Goal: Check status

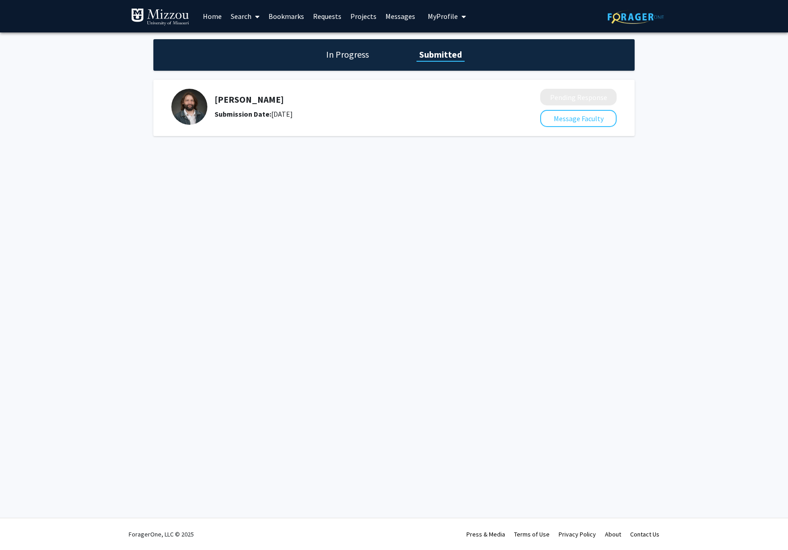
click at [425, 242] on div "Skip navigation Home Search Bookmarks Requests Projects Messages My Profile [PE…" at bounding box center [394, 275] width 788 height 550
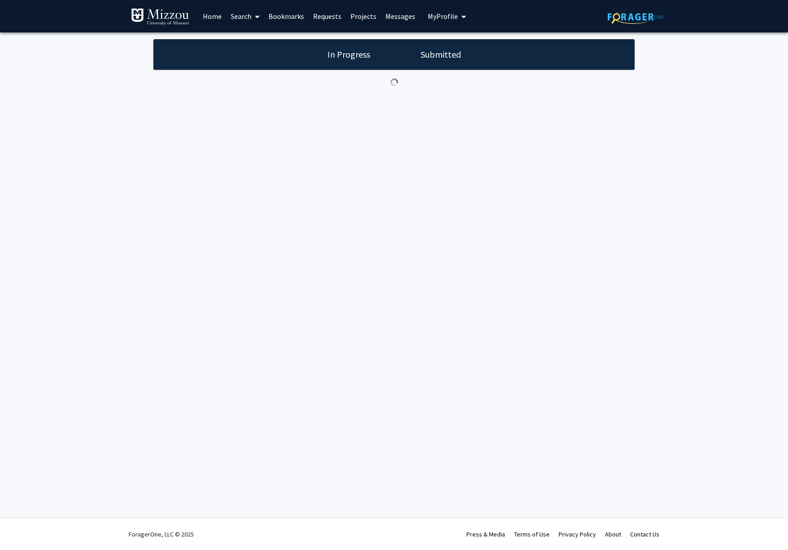
click at [428, 239] on div "Skip navigation Home Search Bookmarks Requests Projects Messages My Profile Ale…" at bounding box center [394, 275] width 788 height 550
click at [428, 239] on div "Skip navigation Home Search Bookmarks Requests Projects Messages My Profile Ale…" at bounding box center [391, 275] width 782 height 550
click at [544, 215] on div "Skip navigation Home Search Bookmarks Requests Projects Messages My Profile Ale…" at bounding box center [394, 275] width 788 height 550
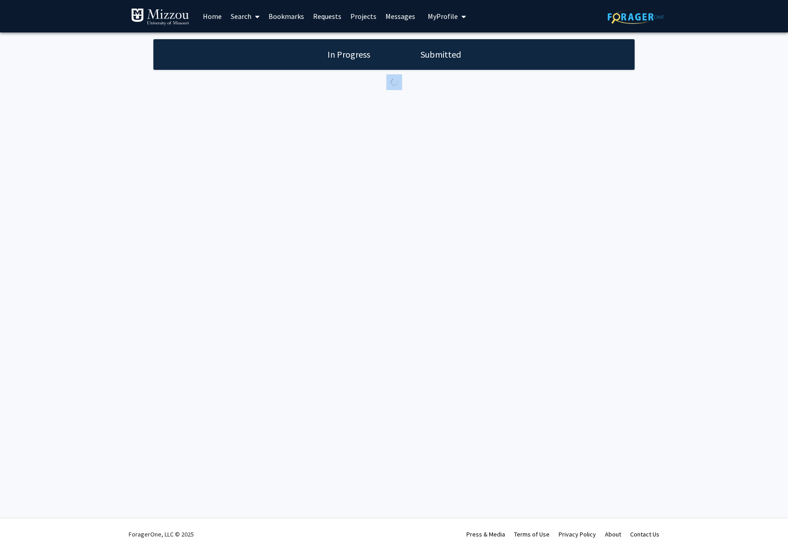
click at [544, 215] on div "Skip navigation Home Search Bookmarks Requests Projects Messages My Profile Ale…" at bounding box center [394, 275] width 788 height 550
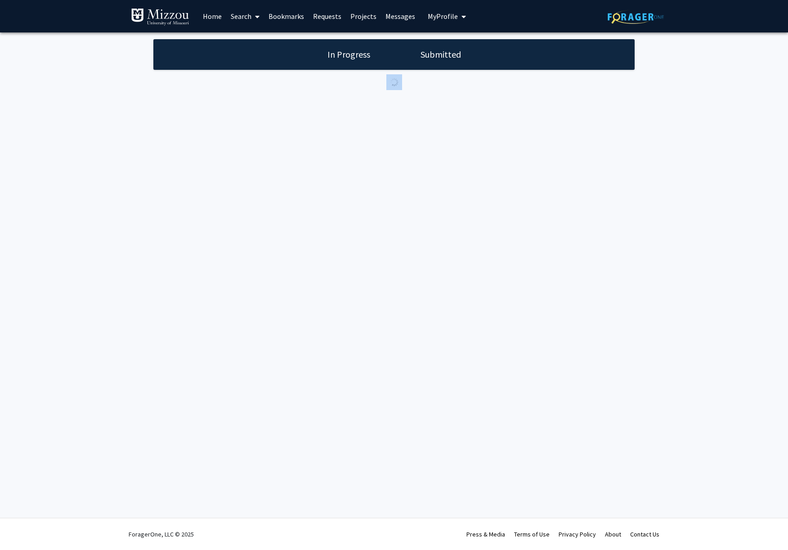
click at [544, 215] on div "Skip navigation Home Search Bookmarks Requests Projects Messages My Profile Ale…" at bounding box center [394, 275] width 788 height 550
